Goal: Information Seeking & Learning: Stay updated

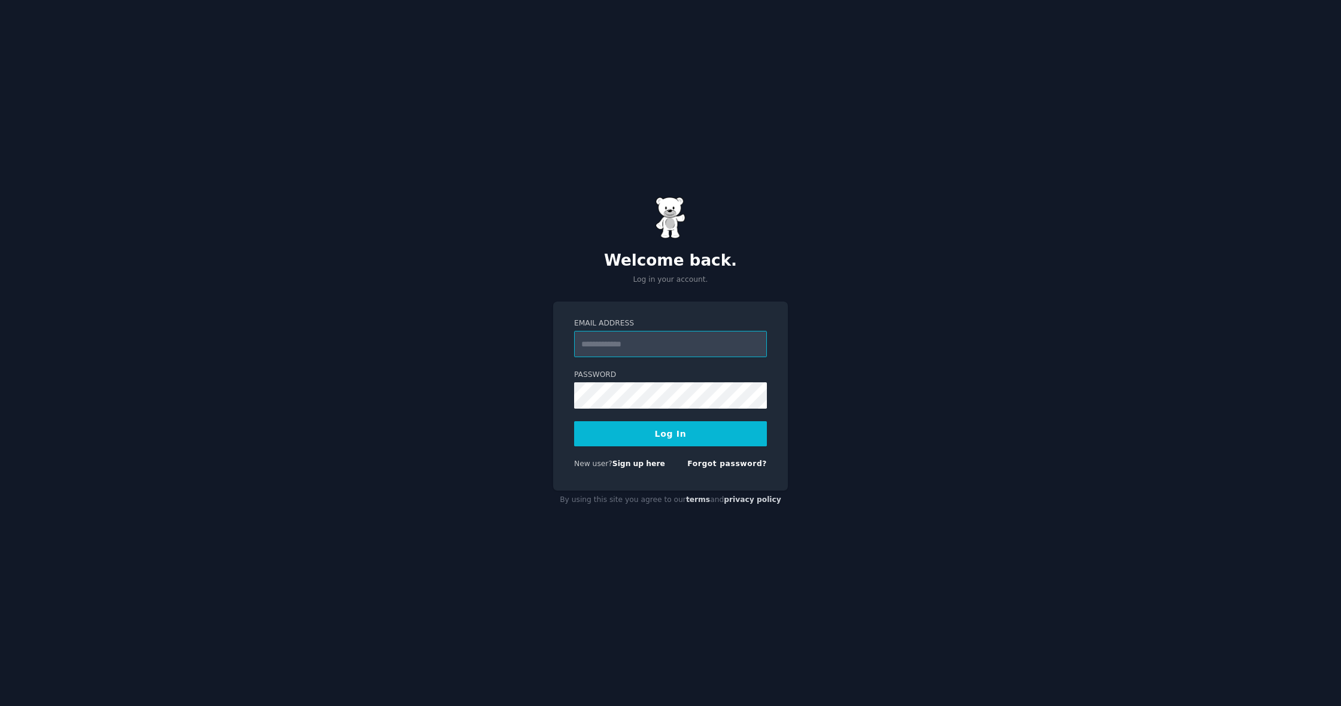
type input "**********"
click at [640, 447] on form "**********" at bounding box center [670, 397] width 193 height 156
click at [640, 444] on button "Log In" at bounding box center [670, 433] width 193 height 25
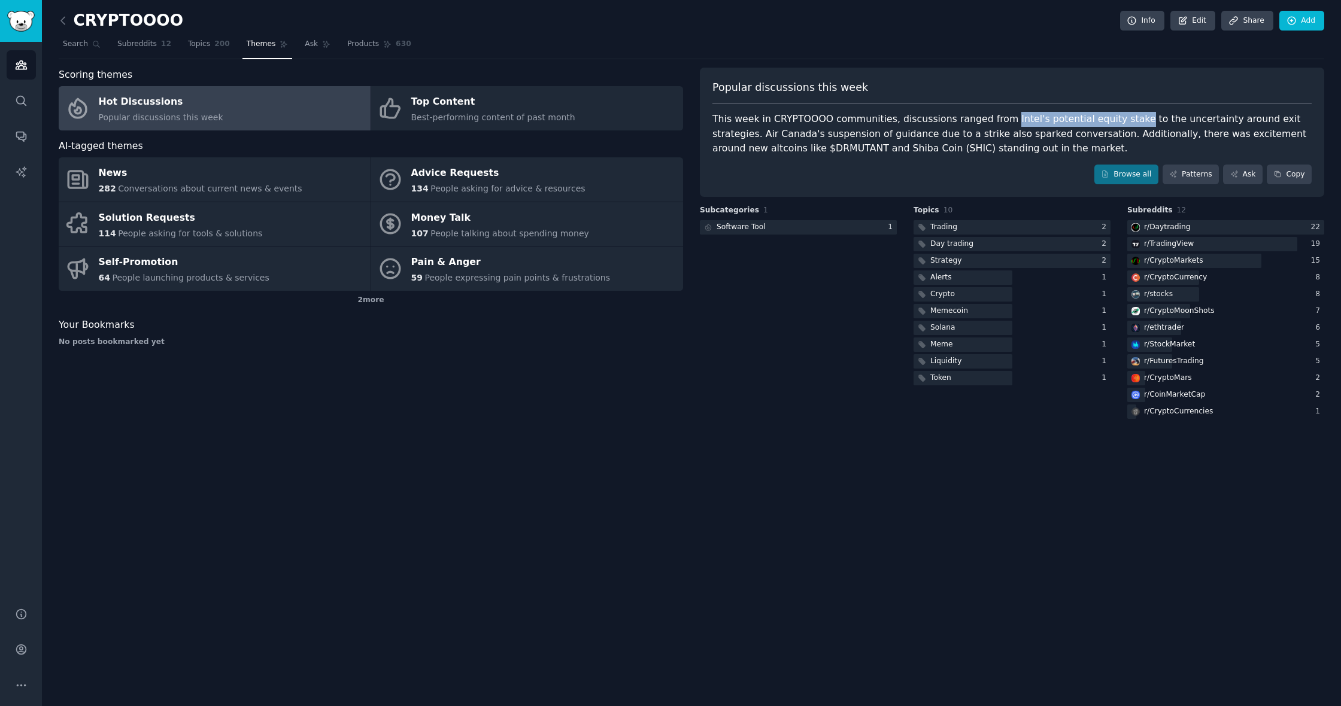
drag, startPoint x: 995, startPoint y: 119, endPoint x: 1116, endPoint y: 120, distance: 120.9
click at [1116, 120] on div "This week in CRYPTOOOO communities, discussions ranged from Intel's potential e…" at bounding box center [1011, 134] width 599 height 44
click at [289, 116] on link "Hot Discussions Popular discussions this week" at bounding box center [215, 108] width 312 height 44
copy div "Intel's potential equity stake"
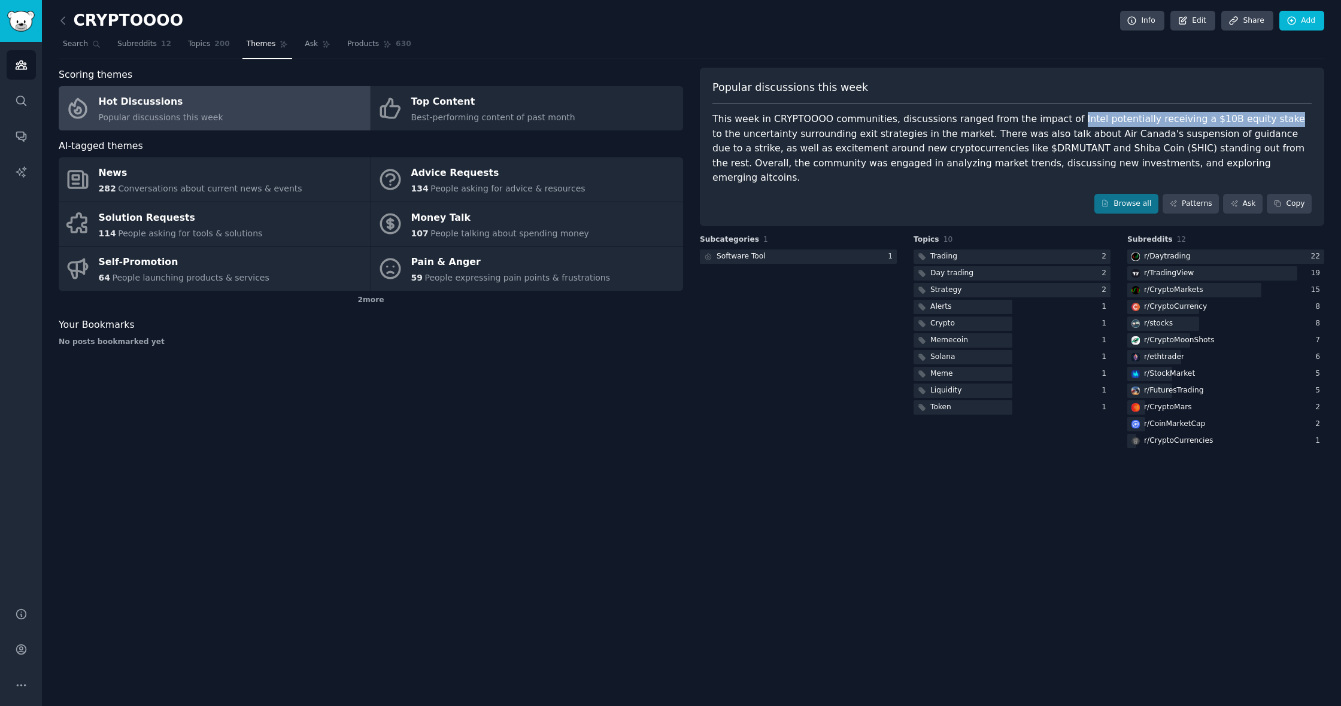
drag, startPoint x: 1055, startPoint y: 119, endPoint x: 1246, endPoint y: 120, distance: 191.0
click at [1246, 120] on div "This week in CRYPTOOOO communities, discussions ranged from the impact of Intel…" at bounding box center [1011, 149] width 599 height 74
copy div "Intel potentially receiving a $10B equity stake"
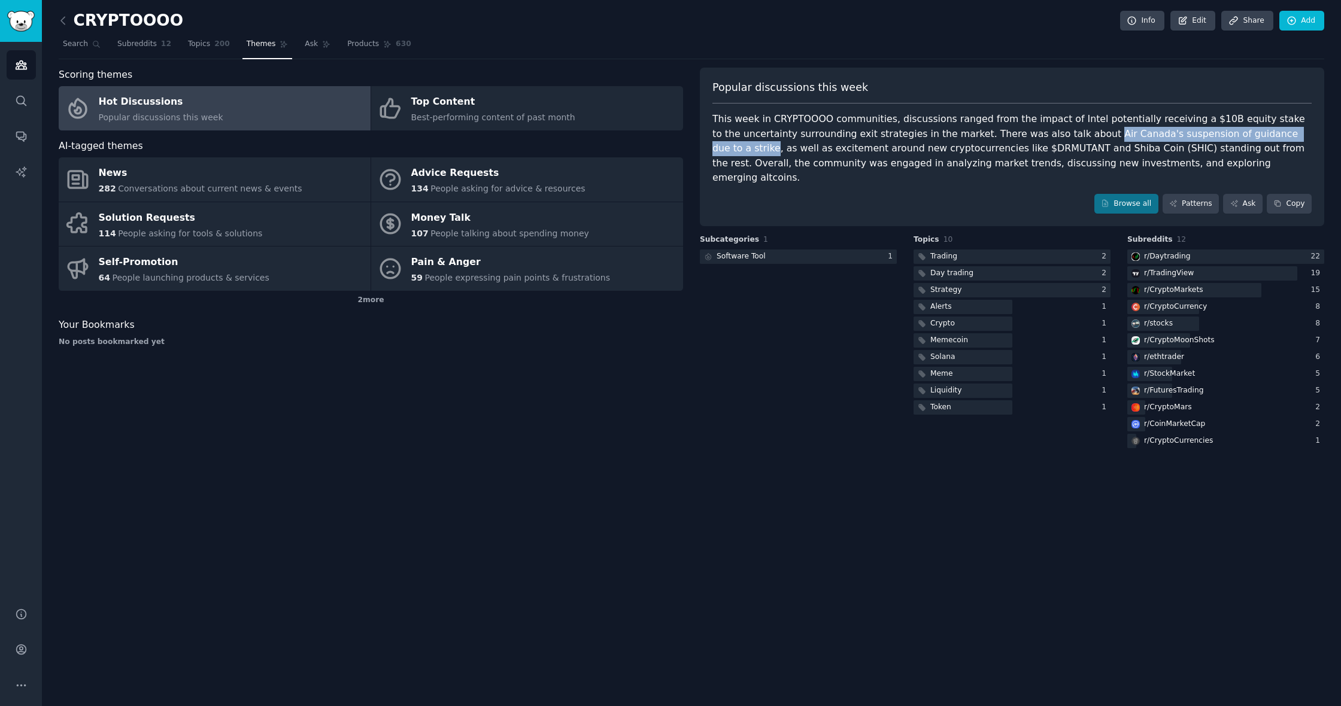
drag, startPoint x: 1054, startPoint y: 134, endPoint x: 1275, endPoint y: 138, distance: 221.0
click at [1275, 138] on div "This week in CRYPTOOOO communities, discussions ranged from the impact of Intel…" at bounding box center [1011, 149] width 599 height 74
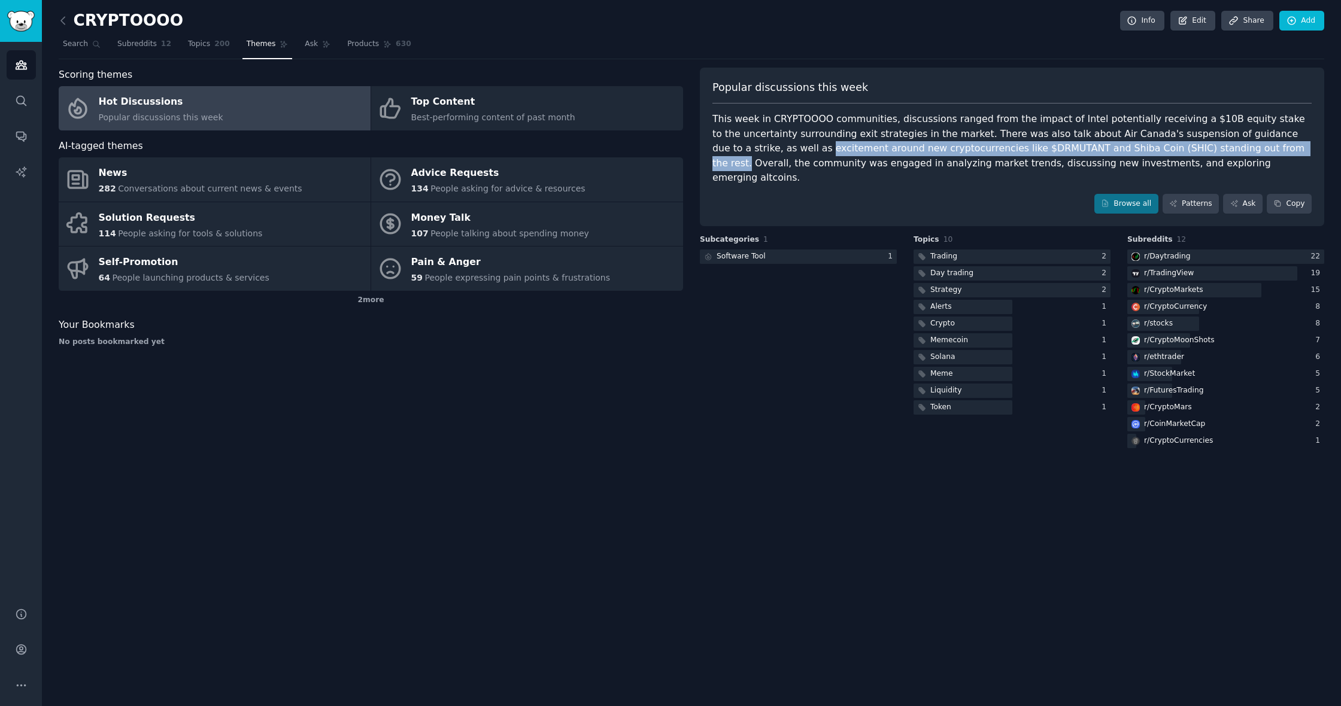
drag, startPoint x: 726, startPoint y: 149, endPoint x: 1191, endPoint y: 150, distance: 465.2
click at [1191, 150] on div "This week in CRYPTOOOO communities, discussions ranged from the impact of Intel…" at bounding box center [1011, 149] width 599 height 74
copy div "excitement around new cryptocurrencies like $DRMUTANT and Shiba Coin (SHIC) sta…"
